Goal: Use online tool/utility: Utilize a website feature to perform a specific function

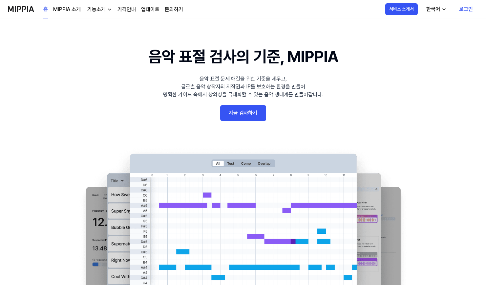
click at [246, 116] on link "지금 검사하기" at bounding box center [243, 113] width 46 height 16
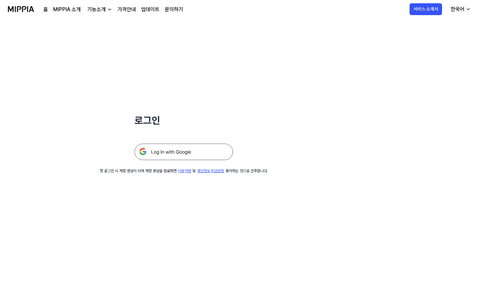
click at [201, 154] on img at bounding box center [184, 152] width 99 height 16
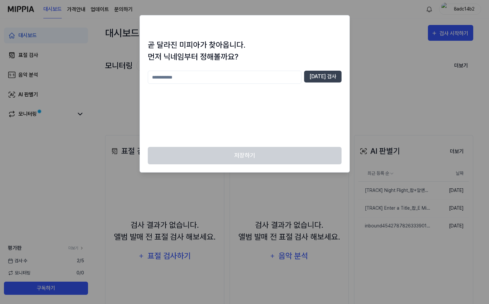
click at [218, 79] on input "text" at bounding box center [225, 77] width 154 height 13
type input "*"
type input "*******"
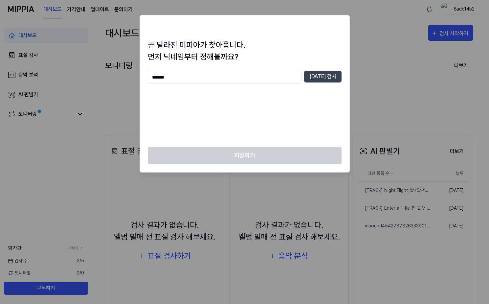
click at [343, 77] on div "곧 달라진 미피아가 찾아옵니다. 먼저 닉네임부터 정해볼까요? ******* [DATE] 검사" at bounding box center [245, 93] width 210 height 108
click at [334, 74] on button "[DATE] 검사" at bounding box center [322, 77] width 37 height 12
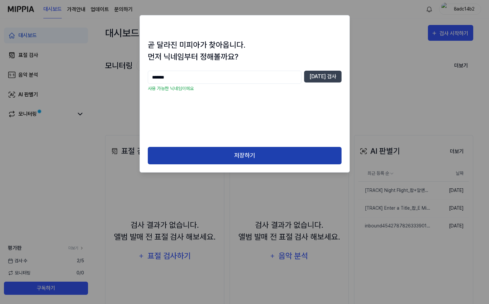
click at [253, 154] on button "저장하기" at bounding box center [245, 155] width 194 height 17
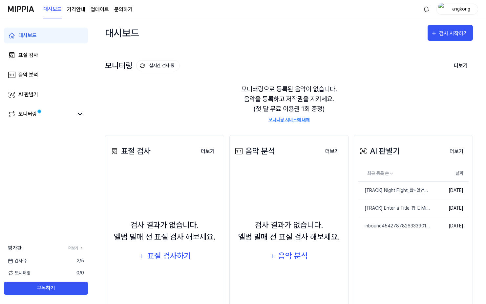
click at [402, 255] on div "AI 판별기 더보기 AI 판별기 최근 등록 순 날짜 [TRACK] Night Flight_팝+알앤비_A# Major_85bpm 삭제 [DATE…" at bounding box center [413, 230] width 119 height 191
click at [38, 94] on div "AI 판별기" at bounding box center [28, 95] width 20 height 8
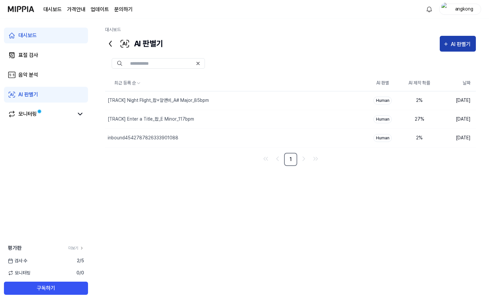
click at [466, 44] on div "AI 판별기" at bounding box center [462, 44] width 22 height 9
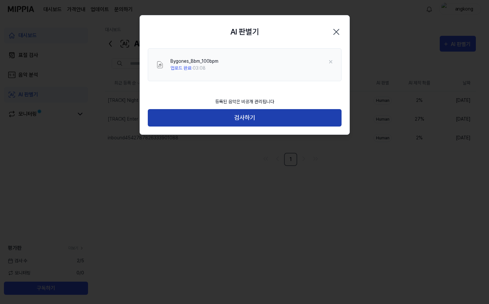
click at [263, 115] on button "검사하기" at bounding box center [245, 117] width 194 height 17
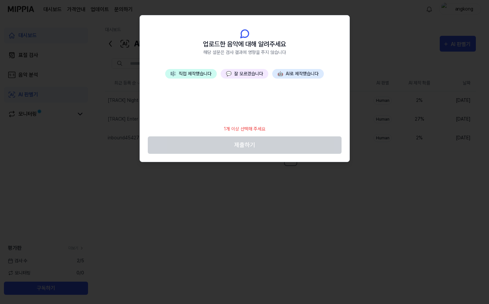
click at [199, 73] on button "🎼 직접 제작했습니다" at bounding box center [191, 74] width 52 height 10
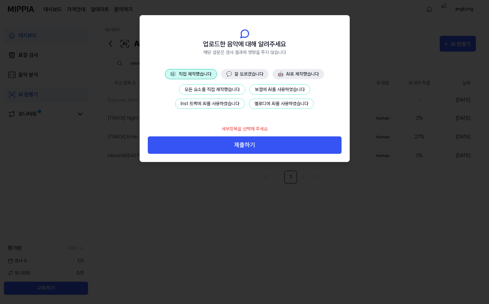
click at [234, 106] on button "Inst 트랙에 AI를 사용하였습니다" at bounding box center [210, 104] width 70 height 10
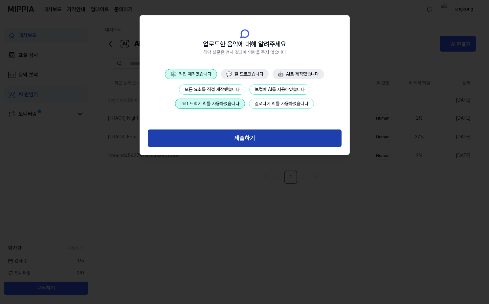
click at [240, 139] on button "제출하기" at bounding box center [245, 137] width 194 height 17
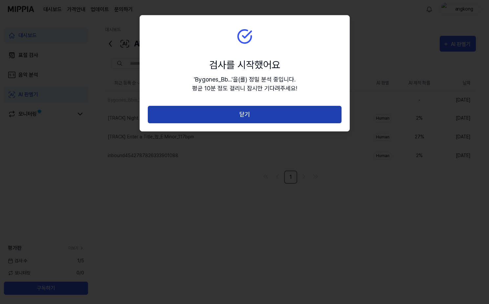
click at [244, 111] on button "닫기" at bounding box center [245, 114] width 194 height 17
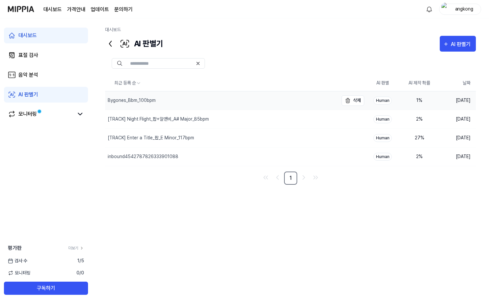
click at [186, 101] on div "Bygones_Bbm_100bpm" at bounding box center [221, 100] width 233 height 18
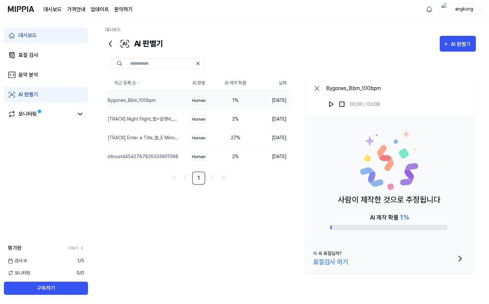
click at [319, 87] on icon at bounding box center [317, 88] width 8 height 8
